Goal: Task Accomplishment & Management: Use online tool/utility

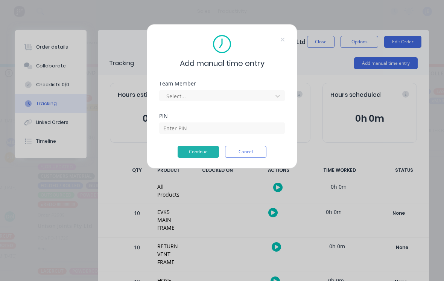
scroll to position [439, 0]
type input "[PERSON_NAME]"
click at [160, 129] on input at bounding box center [222, 127] width 126 height 11
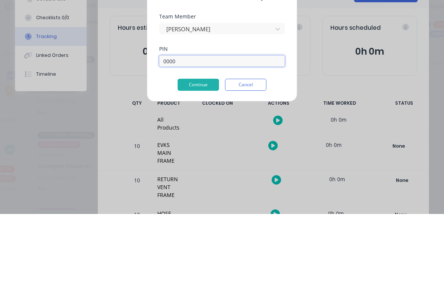
type input "0000"
click at [184, 146] on button "Continue" at bounding box center [198, 152] width 41 height 12
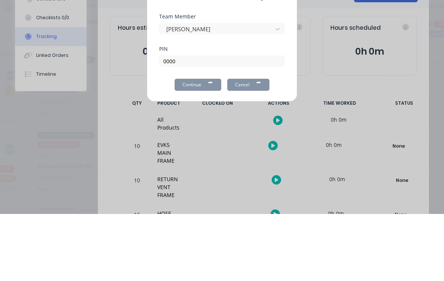
scroll to position [7, 681]
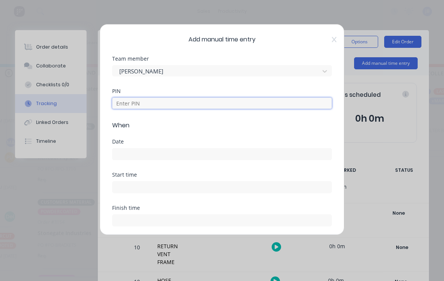
click at [126, 107] on input at bounding box center [222, 102] width 220 height 11
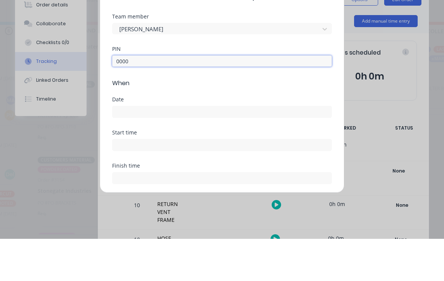
type input "0000"
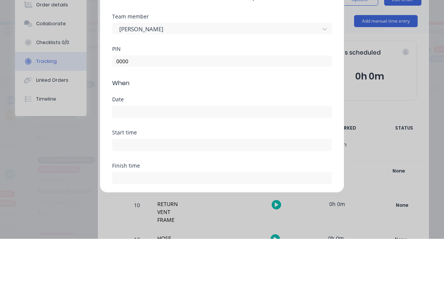
click at [110, 107] on div "Add manual time entry Team member [PERSON_NAME] PIN 0000 When Date Start time F…" at bounding box center [222, 129] width 245 height 211
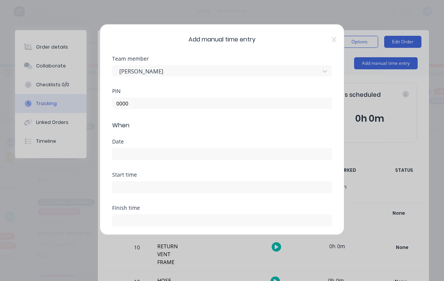
click at [128, 166] on div "Date" at bounding box center [222, 155] width 220 height 33
click at [119, 151] on input at bounding box center [221, 153] width 219 height 11
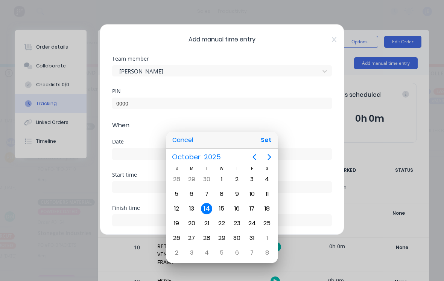
click at [263, 144] on button "Set" at bounding box center [266, 140] width 17 height 14
type input "[DATE]"
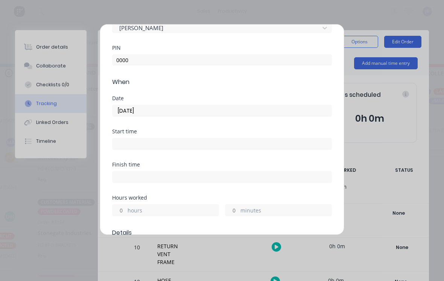
scroll to position [60, 0]
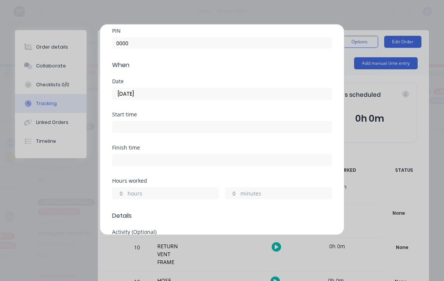
click at [122, 127] on input at bounding box center [221, 126] width 219 height 11
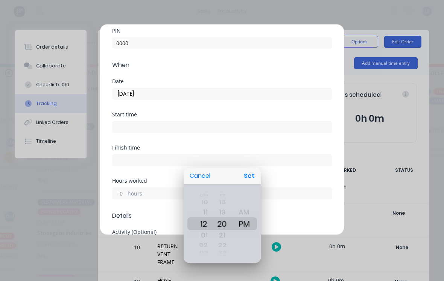
click at [251, 179] on button "Set" at bounding box center [249, 176] width 17 height 14
type input "12:20 PM"
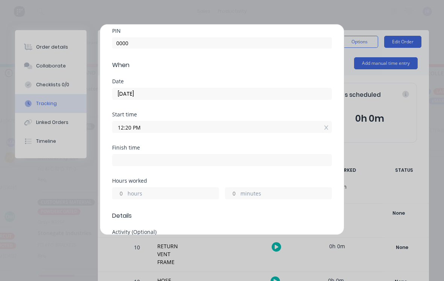
click at [129, 163] on input at bounding box center [221, 159] width 219 height 11
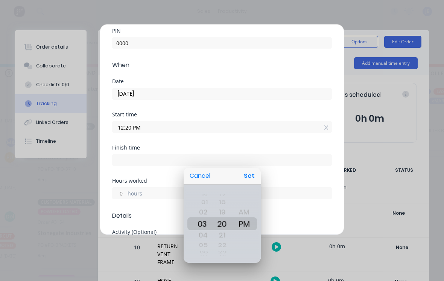
click at [248, 179] on button "Set" at bounding box center [249, 176] width 17 height 14
type input "03:20 PM"
type input "3"
type input "0"
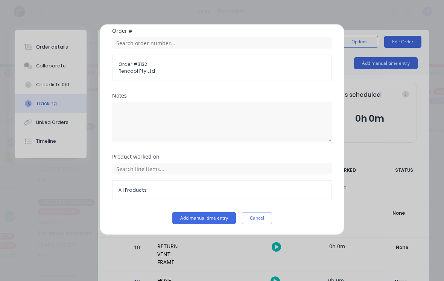
scroll to position [395, 0]
click at [205, 218] on button "Add manual time entry" at bounding box center [204, 218] width 64 height 12
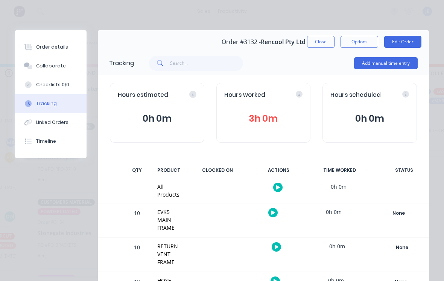
click at [279, 119] on button "3h 0m" at bounding box center [263, 118] width 79 height 14
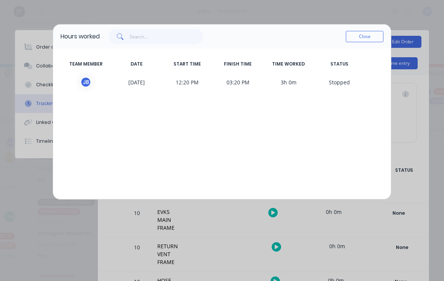
click at [359, 36] on button "Close" at bounding box center [365, 36] width 38 height 11
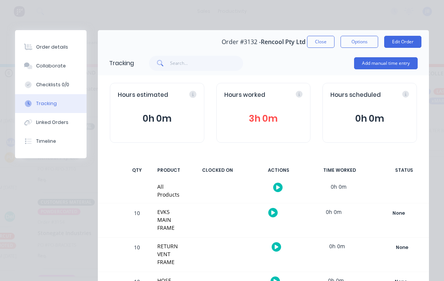
click at [293, 103] on div "Hours worked 3h 0m" at bounding box center [263, 113] width 94 height 60
click at [286, 115] on button "3h 0m" at bounding box center [263, 118] width 79 height 14
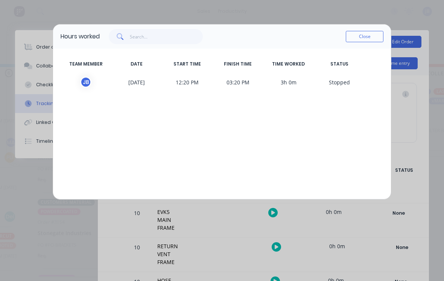
click at [301, 85] on span "3h 0m" at bounding box center [288, 81] width 51 height 11
click at [268, 161] on div "TEAM MEMBER DATE START TIME FINISH TIME TIME WORKED STATUS [PERSON_NAME] [DATE]…" at bounding box center [222, 124] width 338 height 150
click at [290, 84] on span "3h 0m" at bounding box center [288, 81] width 51 height 11
click at [259, 78] on span "03:20 PM" at bounding box center [238, 81] width 51 height 11
click at [82, 85] on div "[PERSON_NAME]" at bounding box center [85, 81] width 11 height 11
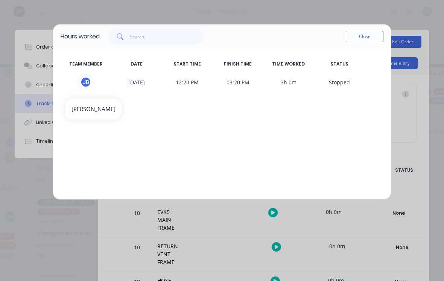
click at [362, 40] on button "Close" at bounding box center [365, 36] width 38 height 11
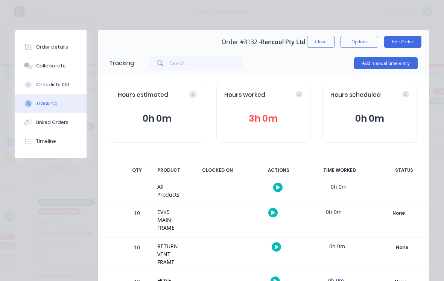
click at [316, 41] on button "Close" at bounding box center [320, 42] width 27 height 12
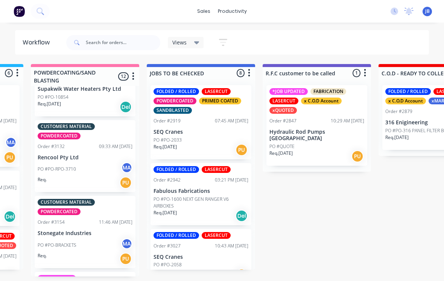
scroll to position [7, 672]
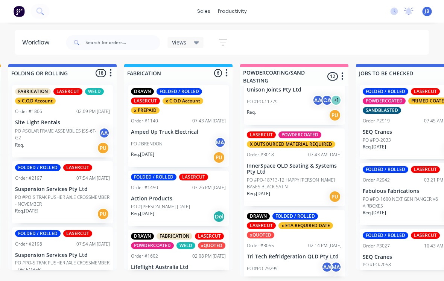
scroll to position [137, 0]
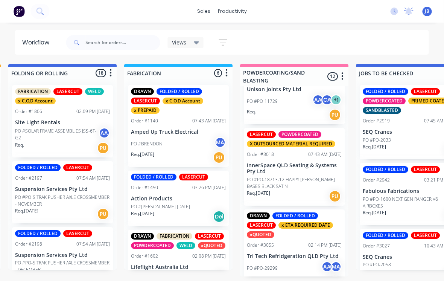
click at [316, 162] on p "InnerSpace QLD Seating & Systems Pty Ltd" at bounding box center [294, 168] width 95 height 13
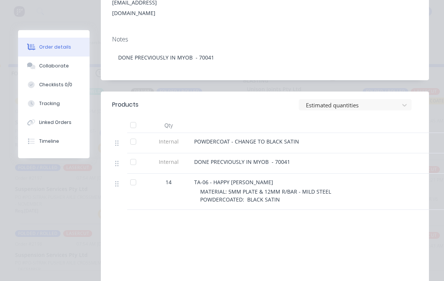
scroll to position [228, 0]
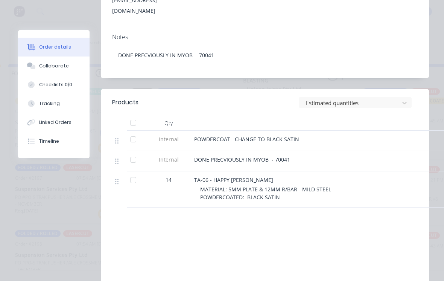
click at [44, 63] on div "Collaborate" at bounding box center [54, 65] width 30 height 7
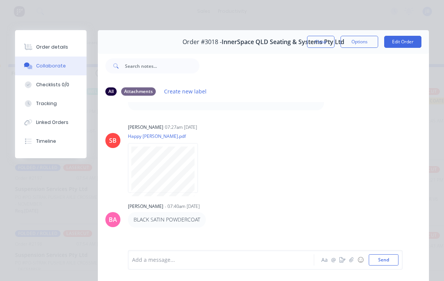
scroll to position [144, 0]
click at [320, 39] on button "Close" at bounding box center [320, 42] width 27 height 12
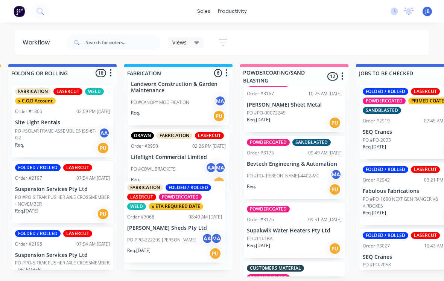
scroll to position [2, 471]
